Goal: Check status: Check status

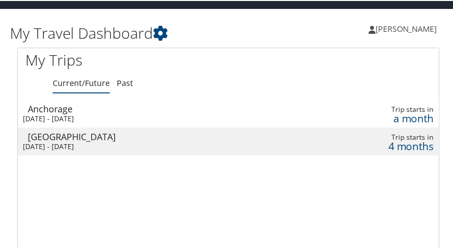
scroll to position [21, 0]
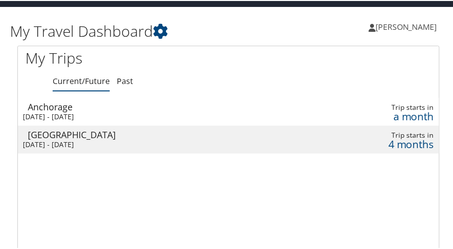
click at [96, 111] on div "[DATE] - [DATE]" at bounding box center [154, 115] width 263 height 9
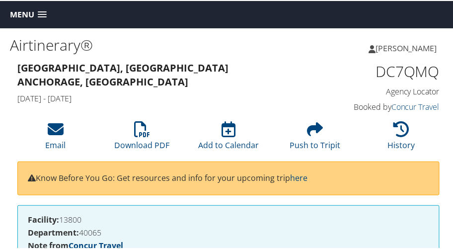
click at [40, 13] on span at bounding box center [42, 13] width 9 height 7
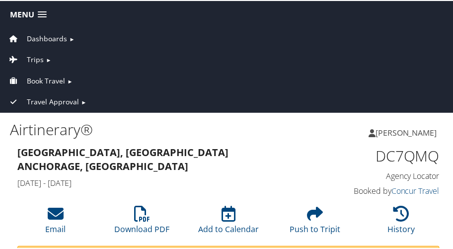
click at [69, 77] on span "►" at bounding box center [69, 80] width 5 height 7
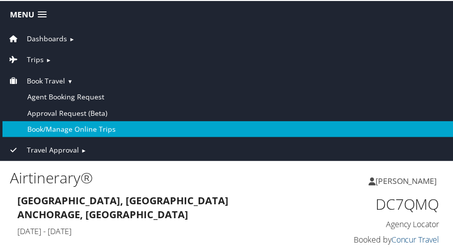
click at [72, 126] on link "Book/Manage Online Trips" at bounding box center [228, 128] width 452 height 16
